Goal: Information Seeking & Learning: Learn about a topic

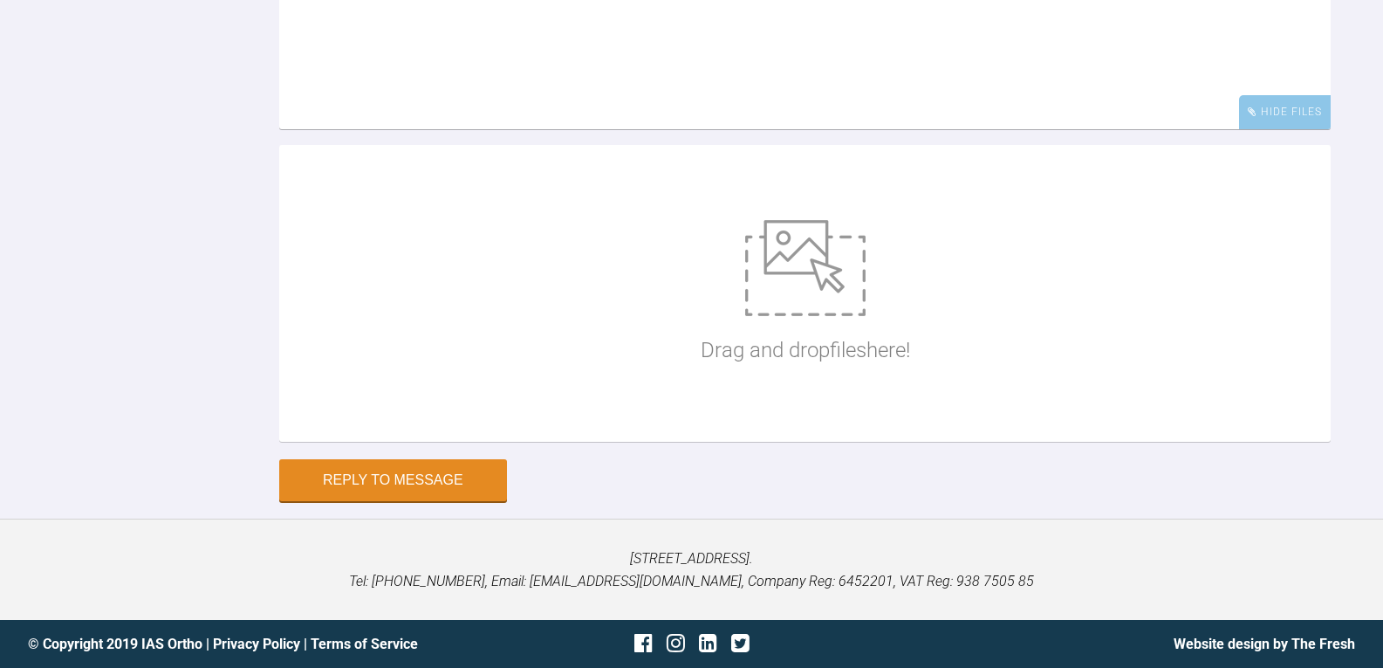
scroll to position [22182, 0]
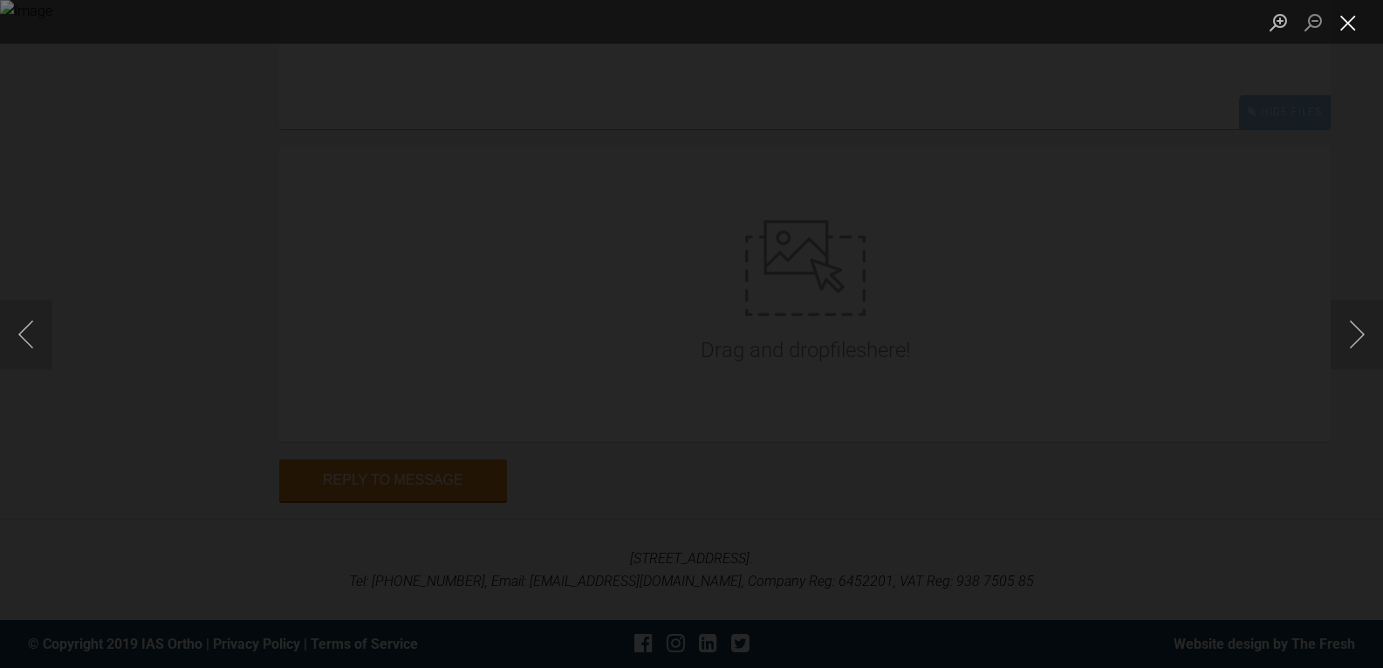
click at [1351, 20] on button "Close lightbox" at bounding box center [1348, 22] width 35 height 31
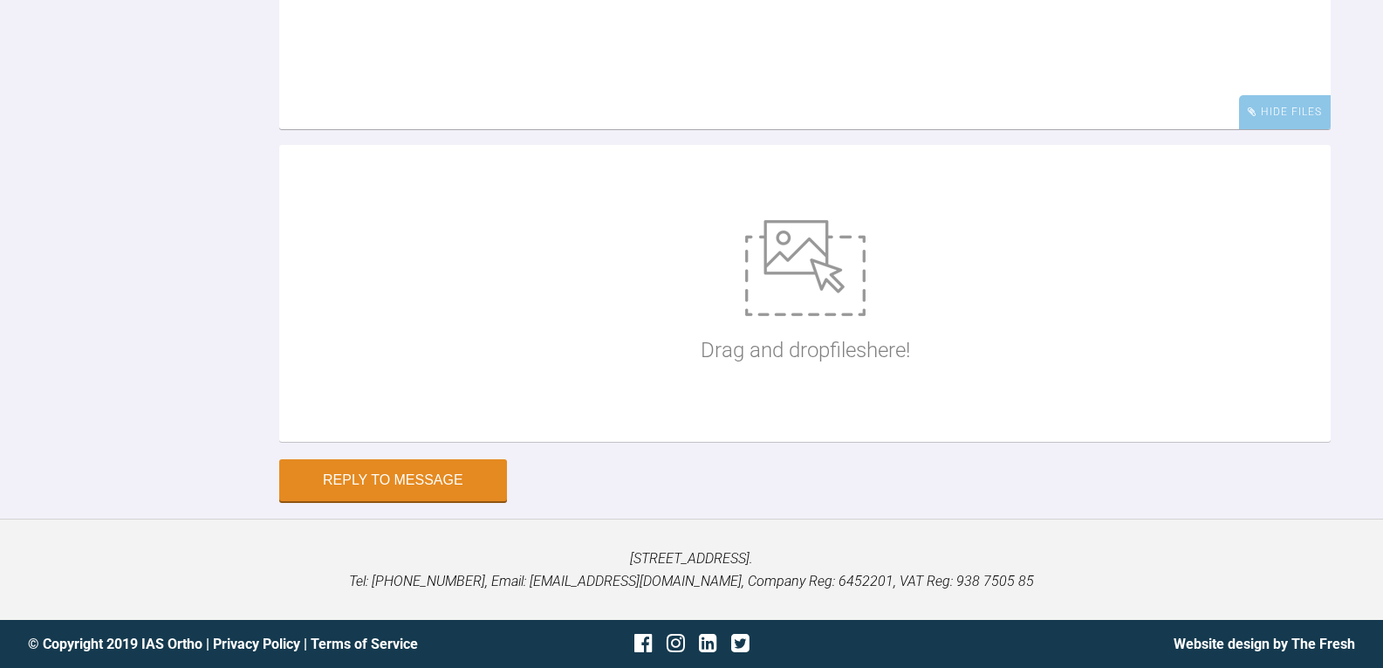
scroll to position [22444, 0]
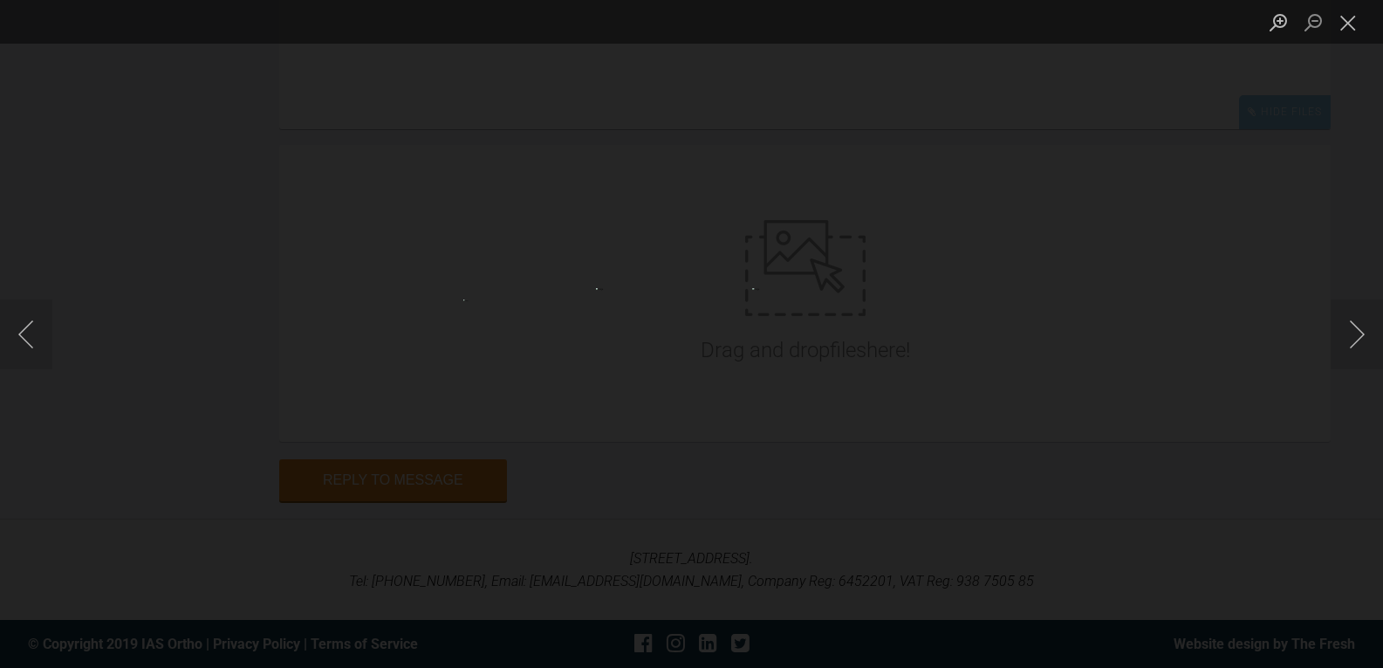
click at [716, 333] on img "Lightbox" at bounding box center [691, 334] width 191 height 92
click at [702, 331] on img "Lightbox" at bounding box center [691, 334] width 191 height 92
click at [1355, 15] on button "Close lightbox" at bounding box center [1348, 22] width 35 height 31
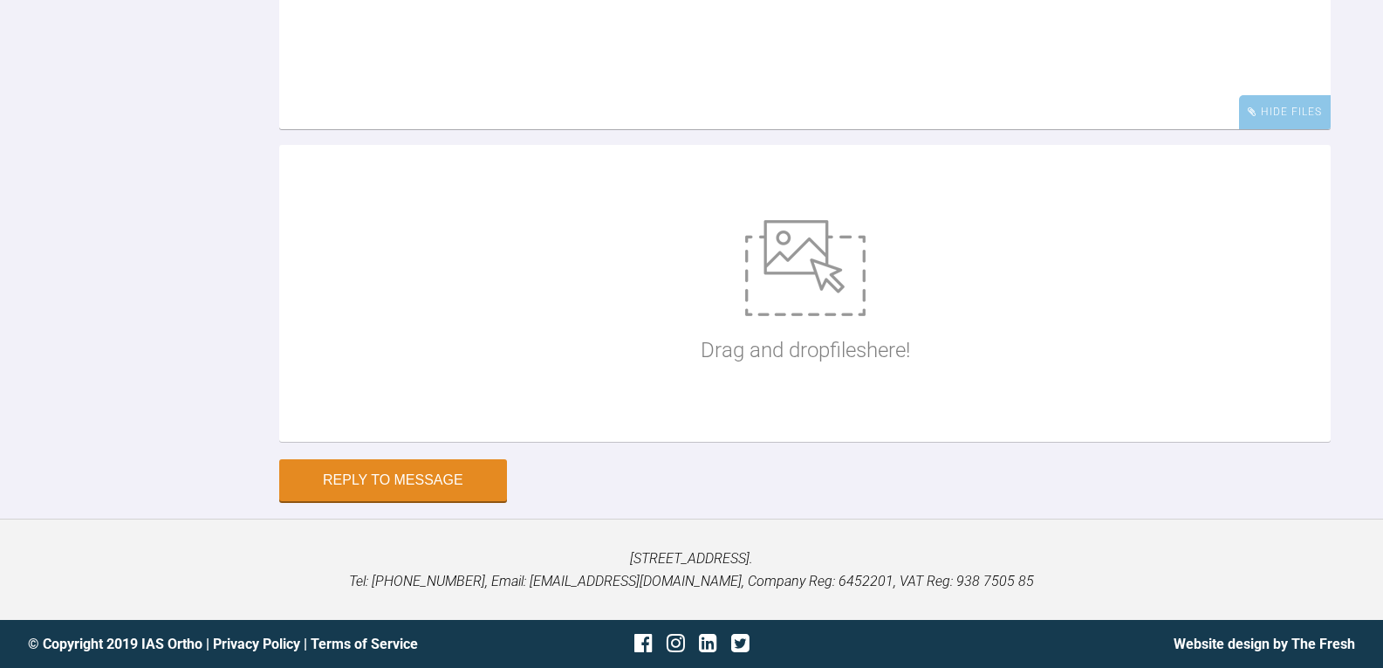
scroll to position [22356, 0]
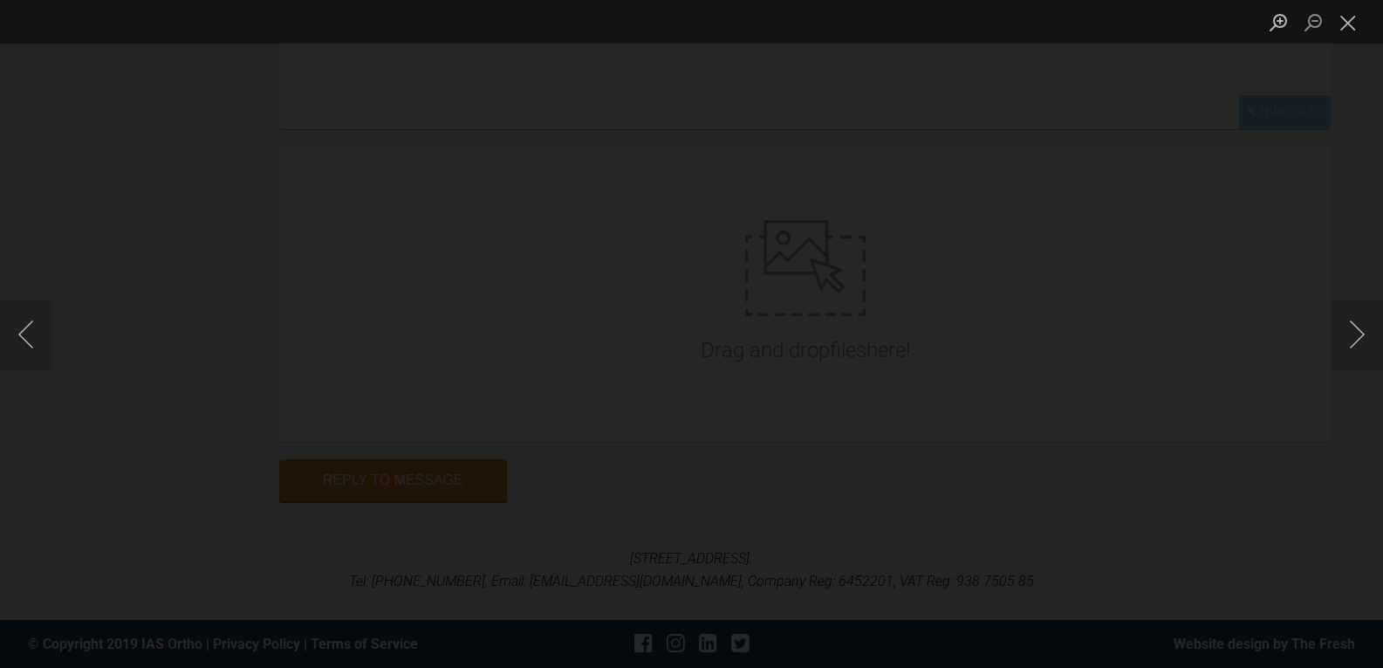
click at [693, 331] on img "Lightbox" at bounding box center [691, 333] width 27 height 13
click at [694, 332] on img "Lightbox" at bounding box center [691, 333] width 27 height 13
click at [1342, 24] on button "Close lightbox" at bounding box center [1348, 22] width 35 height 31
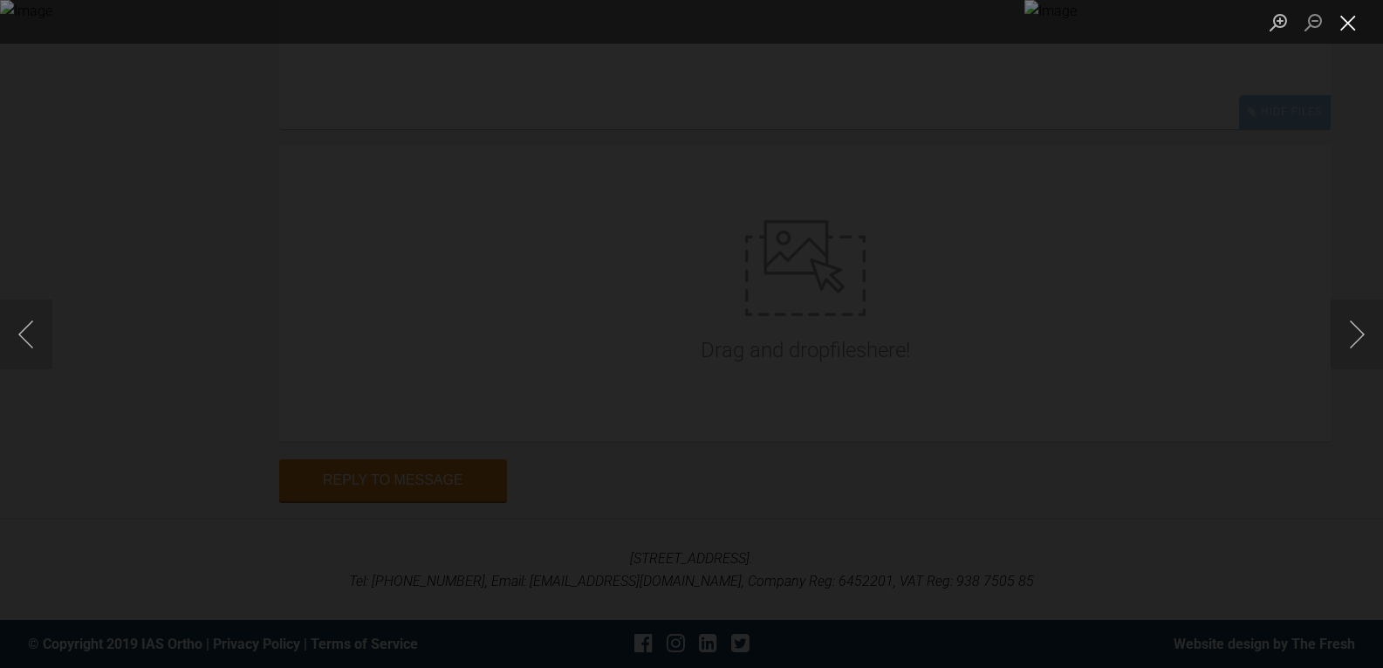
click at [1352, 23] on button "Close lightbox" at bounding box center [1348, 22] width 35 height 31
